Goal: Information Seeking & Learning: Learn about a topic

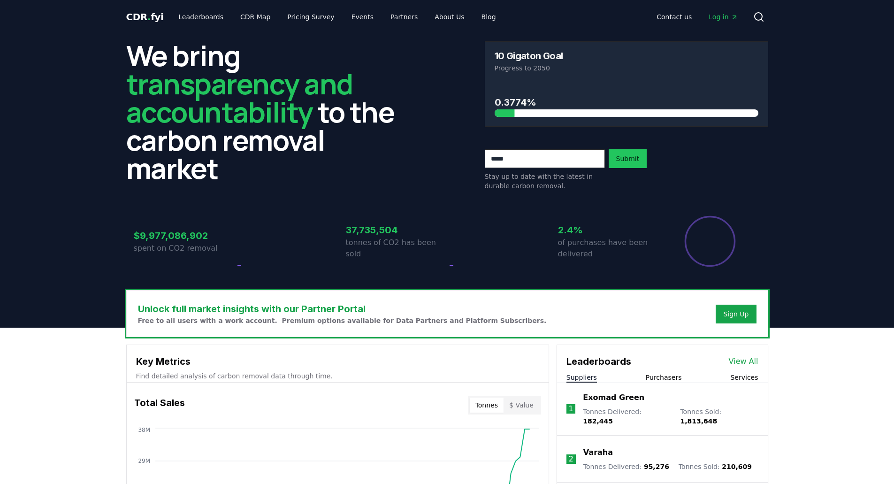
drag, startPoint x: 355, startPoint y: 236, endPoint x: 332, endPoint y: 234, distance: 23.5
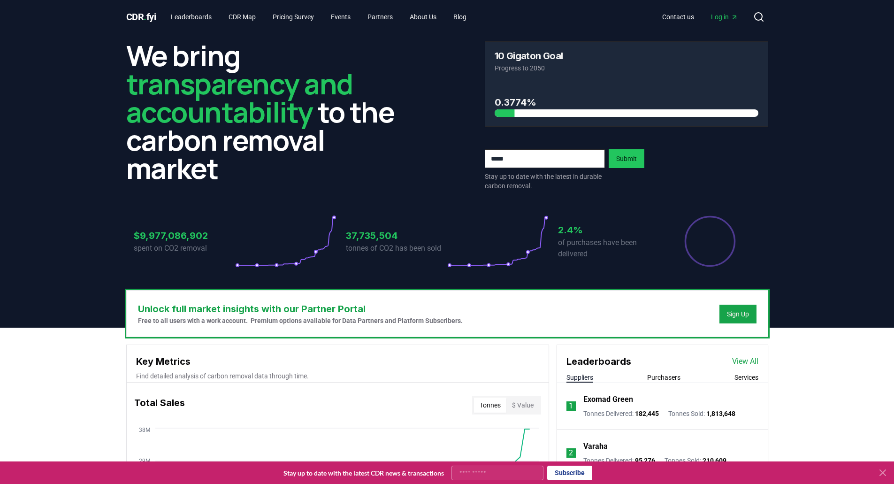
click at [369, 239] on h3 "37,735,504" at bounding box center [396, 235] width 101 height 14
click at [195, 21] on link "Leaderboards" at bounding box center [191, 16] width 56 height 17
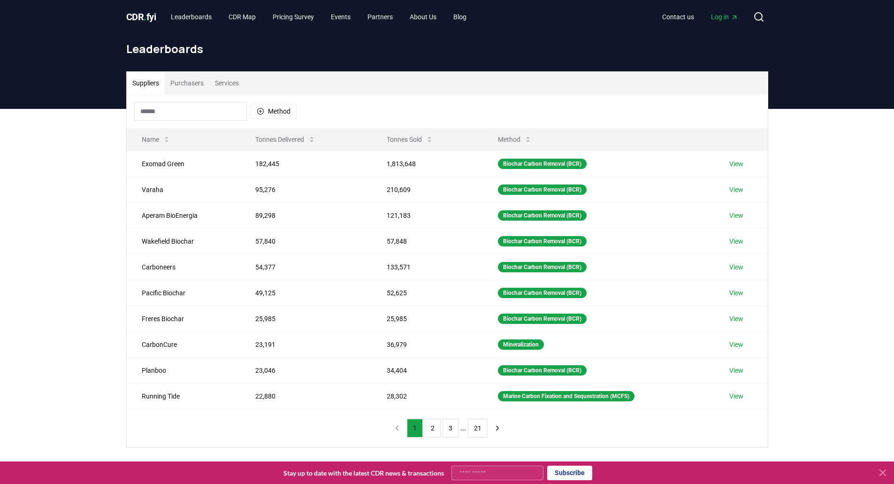
drag, startPoint x: 190, startPoint y: 81, endPoint x: 191, endPoint y: 91, distance: 10.0
click at [189, 81] on button "Purchasers" at bounding box center [187, 83] width 45 height 23
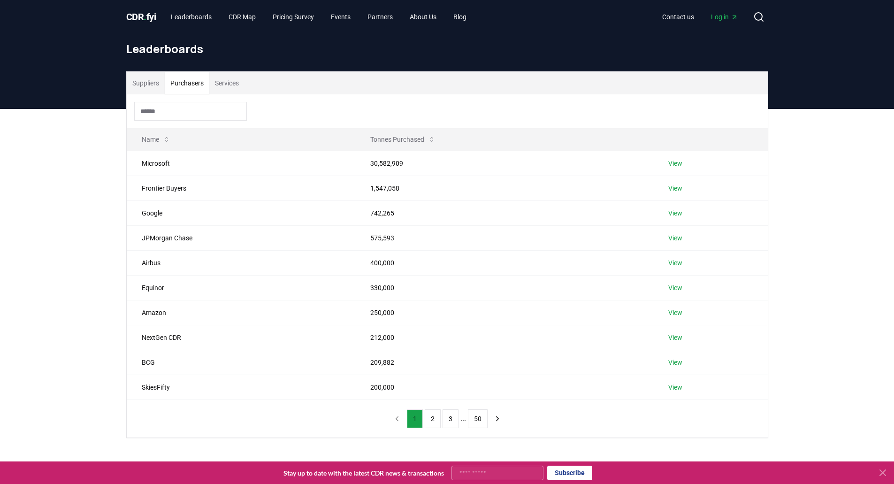
click at [73, 190] on div "Suppliers Purchasers Services Name Tonnes Purchased Microsoft 30,582,909 View F…" at bounding box center [447, 292] width 894 height 366
drag, startPoint x: 173, startPoint y: 242, endPoint x: 442, endPoint y: 262, distance: 269.5
click at [442, 262] on tbody "Microsoft 30,582,909 View Frontier Buyers 1,547,058 View Google 742,265 View JP…" at bounding box center [447, 275] width 641 height 249
click at [442, 262] on td "400,000" at bounding box center [504, 262] width 298 height 25
drag, startPoint x: 389, startPoint y: 239, endPoint x: 368, endPoint y: 236, distance: 21.2
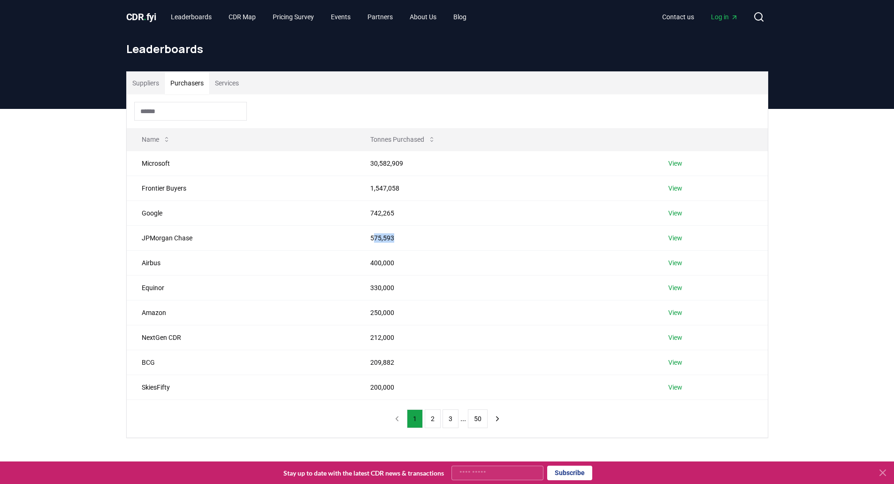
click at [368, 236] on td "575,593" at bounding box center [504, 237] width 298 height 25
click at [369, 260] on td "400,000" at bounding box center [504, 262] width 298 height 25
drag, startPoint x: 371, startPoint y: 286, endPoint x: 391, endPoint y: 289, distance: 20.3
click at [391, 289] on td "330,000" at bounding box center [504, 287] width 298 height 25
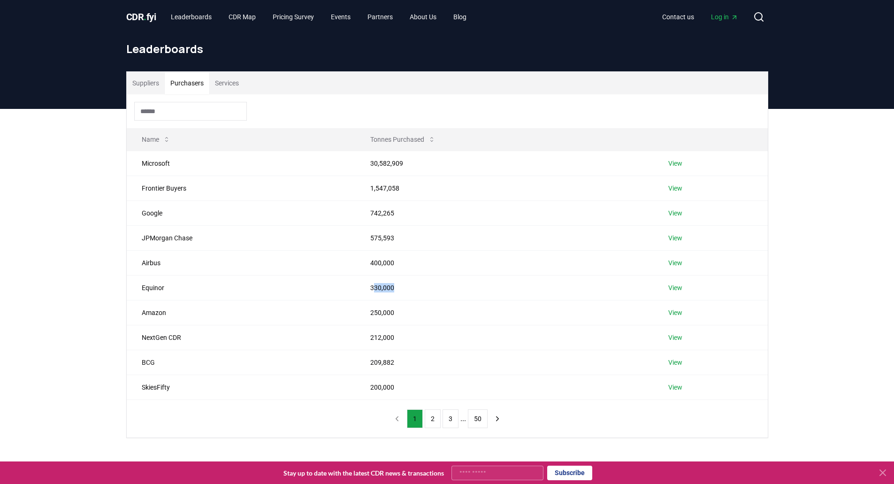
click at [391, 289] on td "330,000" at bounding box center [504, 287] width 298 height 25
click at [94, 314] on div "Suppliers Purchasers Services Name Tonnes Purchased Microsoft 30,582,909 View F…" at bounding box center [447, 292] width 894 height 366
click at [430, 418] on button "2" at bounding box center [433, 418] width 16 height 19
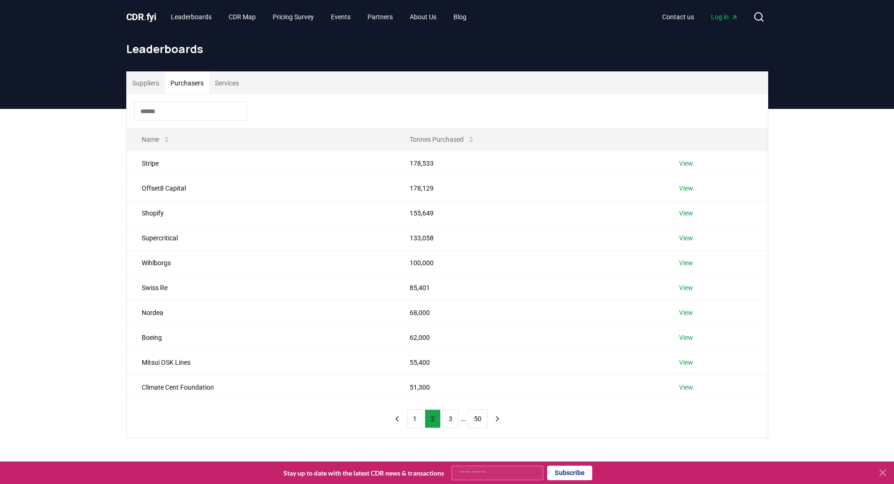
click at [418, 417] on button "1" at bounding box center [415, 418] width 16 height 19
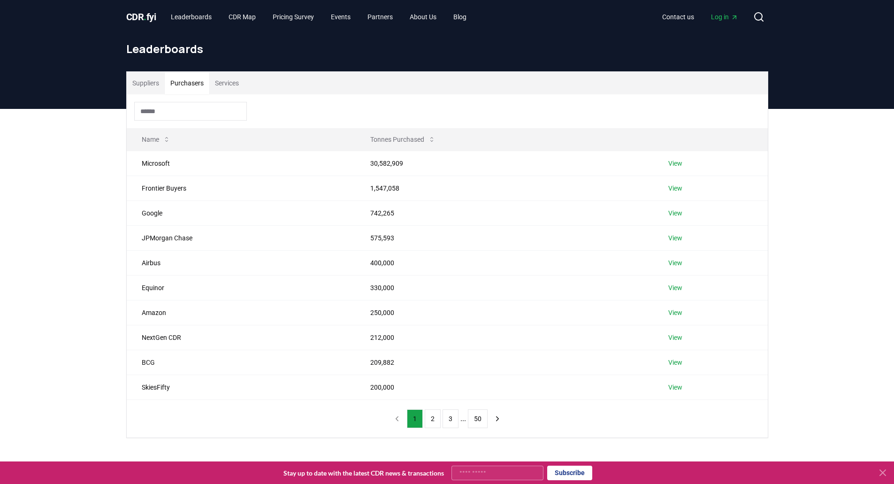
click at [59, 223] on div "Suppliers Purchasers Services Name Tonnes Purchased Microsoft 30,582,909 View F…" at bounding box center [447, 292] width 894 height 366
